Goal: Task Accomplishment & Management: Manage account settings

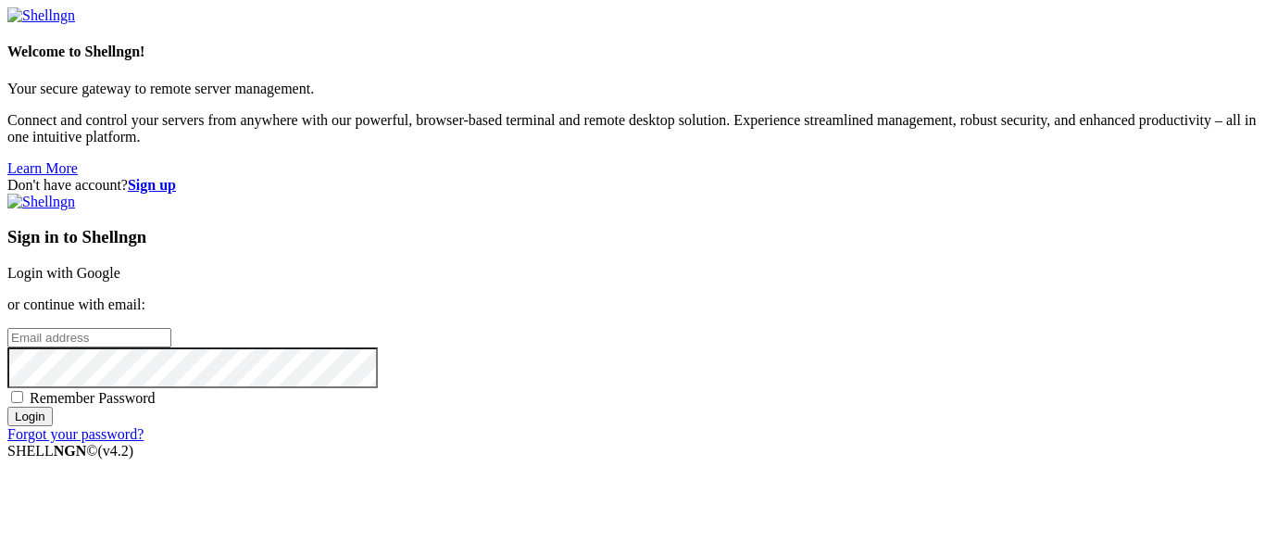
click at [171, 328] on input "email" at bounding box center [89, 337] width 164 height 19
type input "[EMAIL_ADDRESS][DOMAIN_NAME]"
click at [156, 390] on span "Remember Password" at bounding box center [93, 398] width 126 height 16
click at [23, 391] on input "Remember Password" at bounding box center [17, 397] width 12 height 12
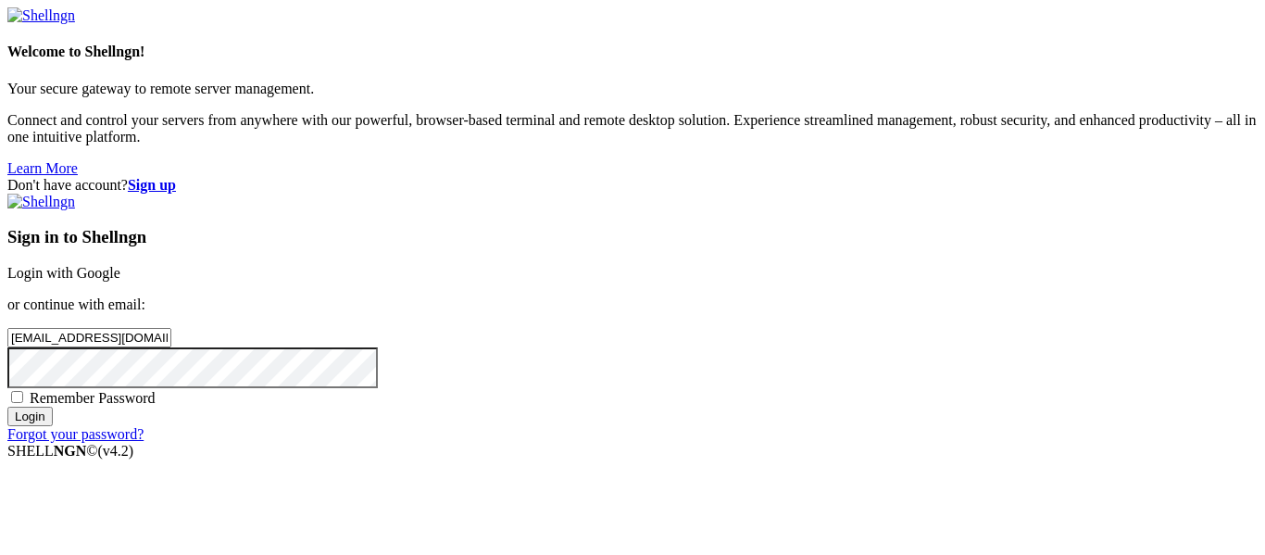
checkbox input "true"
click at [53, 426] on input "Login" at bounding box center [29, 415] width 45 height 19
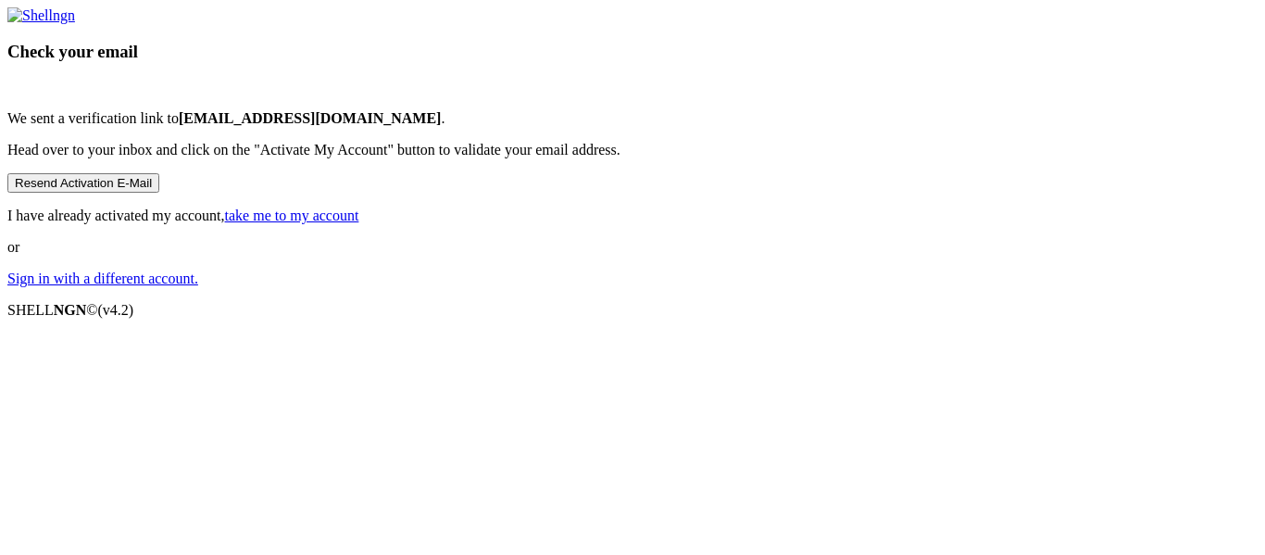
scroll to position [104, 0]
click at [359, 223] on link "take me to my account" at bounding box center [292, 215] width 134 height 16
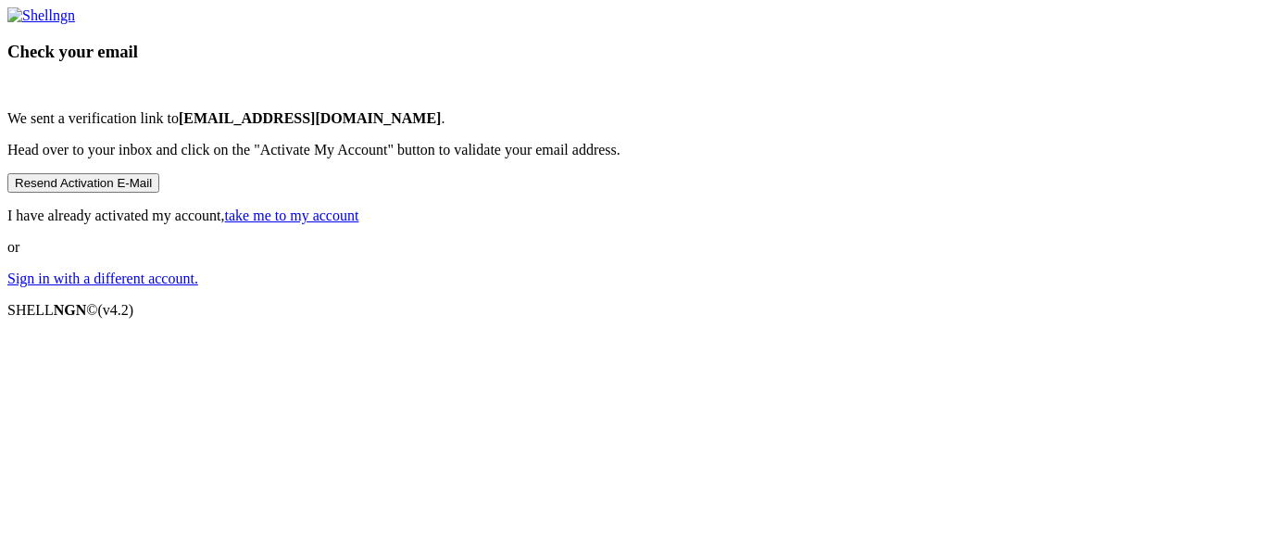
click at [359, 223] on link "take me to my account" at bounding box center [292, 215] width 134 height 16
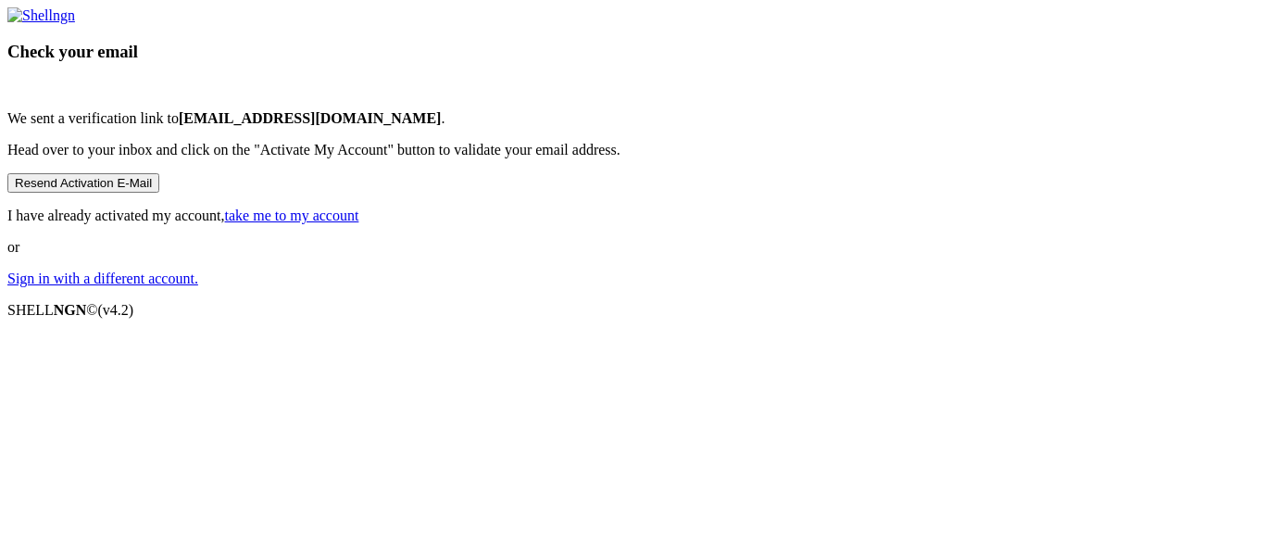
click at [359, 223] on link "take me to my account" at bounding box center [292, 215] width 134 height 16
click at [198, 286] on link "Sign in with a different account." at bounding box center [102, 278] width 191 height 16
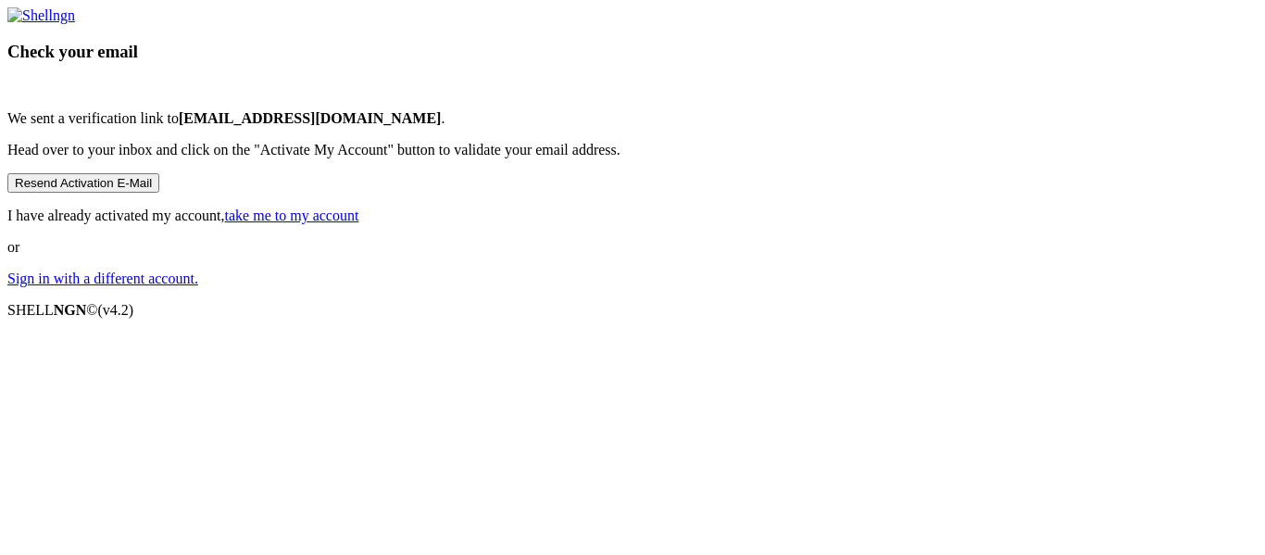
scroll to position [2, 0]
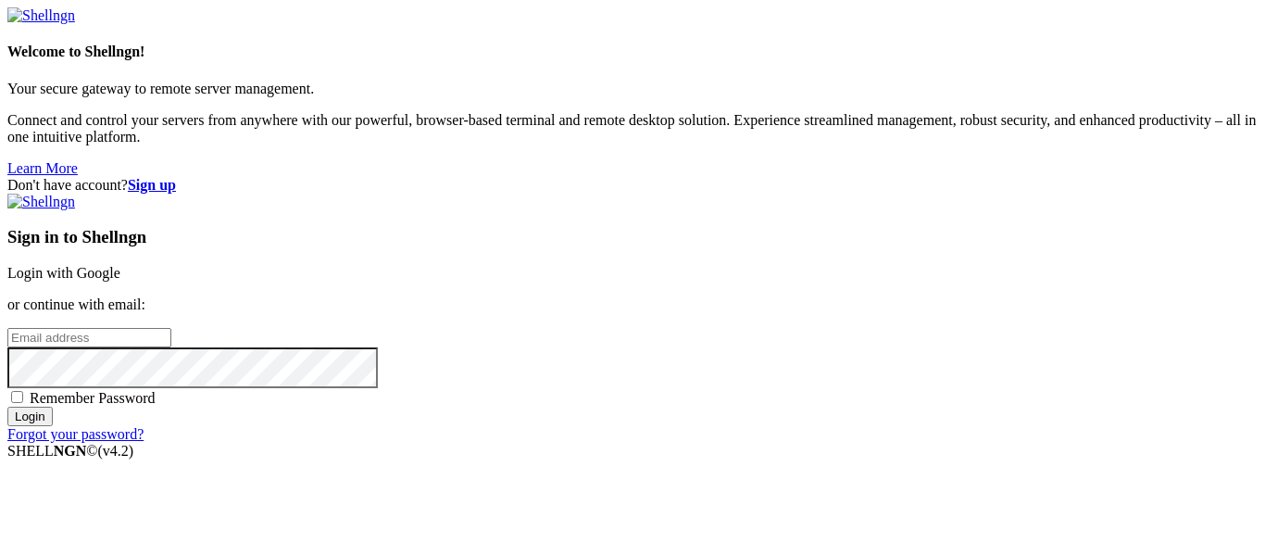
click at [53, 426] on input "Login" at bounding box center [29, 415] width 45 height 19
click at [171, 328] on input "email" at bounding box center [89, 337] width 164 height 19
type input "[EMAIL_ADDRESS][DOMAIN_NAME]"
click at [53, 426] on input "Login" at bounding box center [29, 415] width 45 height 19
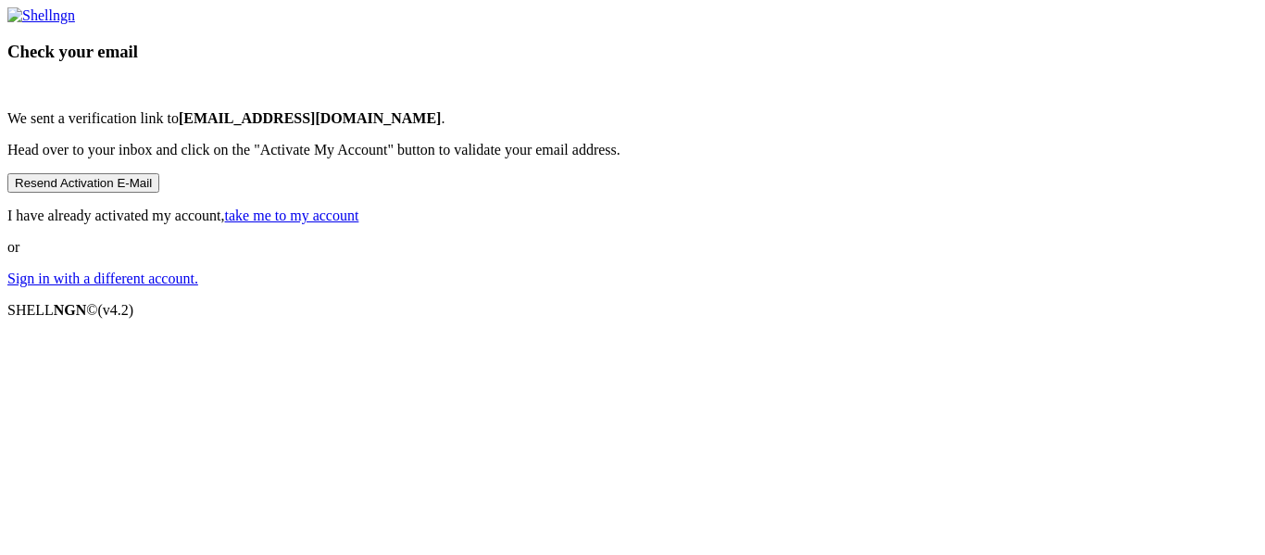
click at [359, 223] on link "take me to my account" at bounding box center [292, 215] width 134 height 16
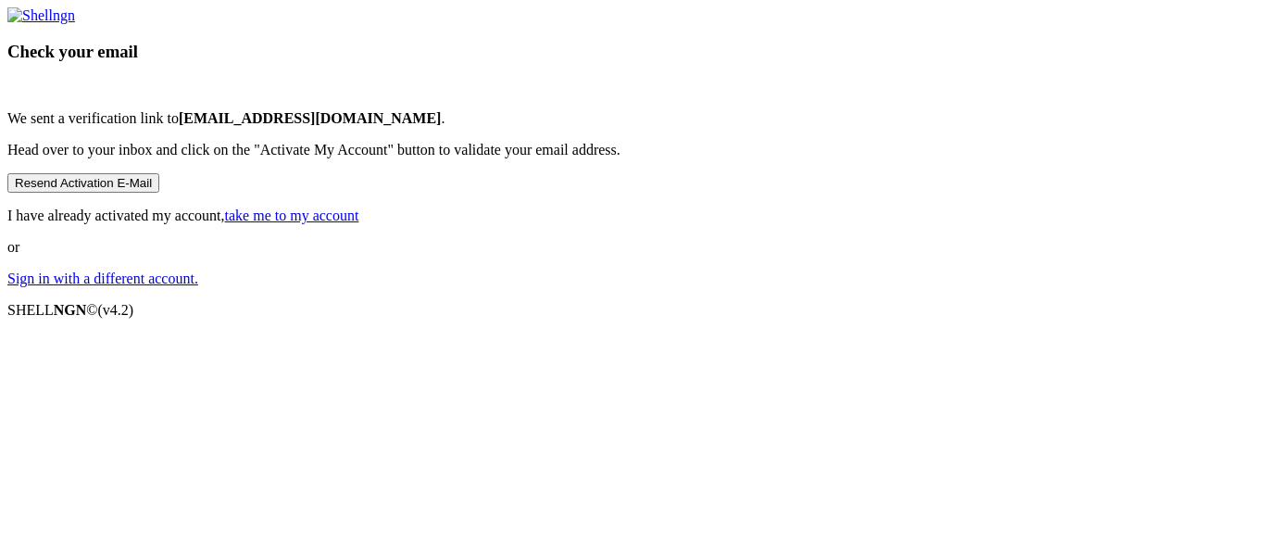
click at [359, 223] on link "take me to my account" at bounding box center [292, 215] width 134 height 16
